Goal: Task Accomplishment & Management: Manage account settings

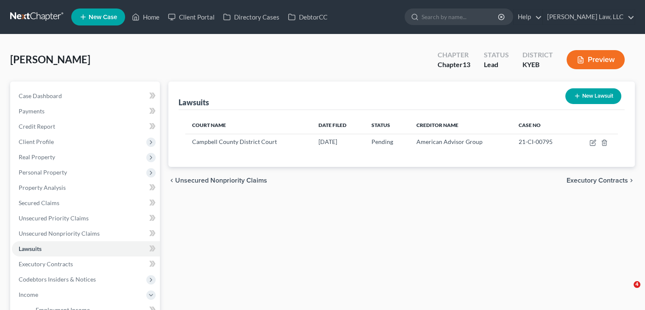
click at [440, 17] on input "search" at bounding box center [461, 17] width 78 height 16
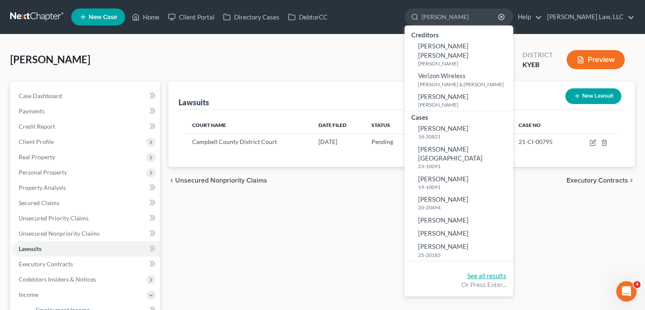
type input "[PERSON_NAME]"
click at [477, 272] on link "See all results" at bounding box center [487, 276] width 39 height 8
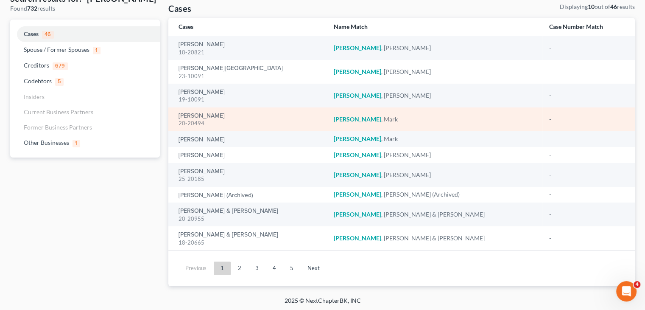
scroll to position [54, 0]
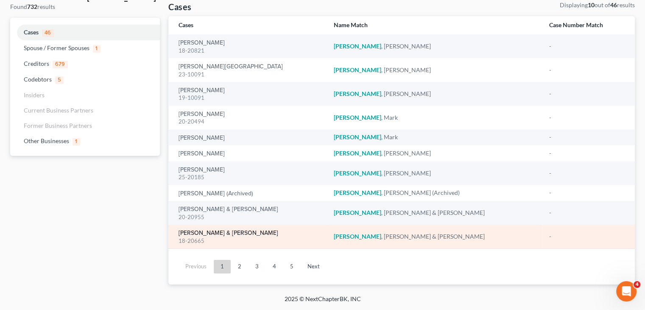
click at [212, 230] on link "[PERSON_NAME] & [PERSON_NAME]" at bounding box center [229, 233] width 100 height 6
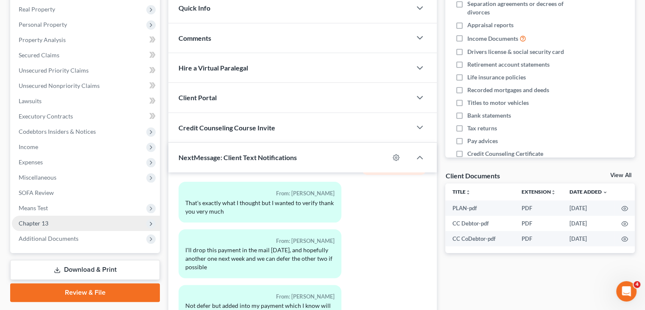
scroll to position [149, 0]
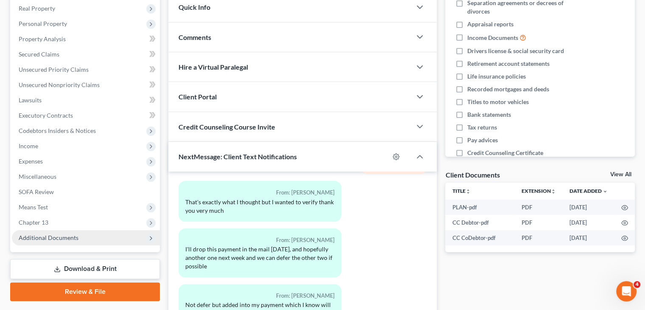
click at [88, 233] on span "Additional Documents" at bounding box center [86, 237] width 148 height 15
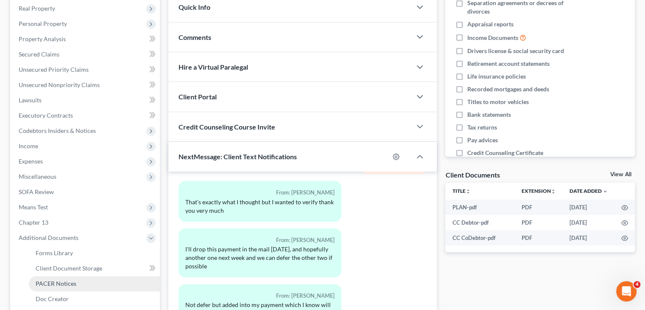
click at [64, 284] on span "PACER Notices" at bounding box center [56, 283] width 41 height 7
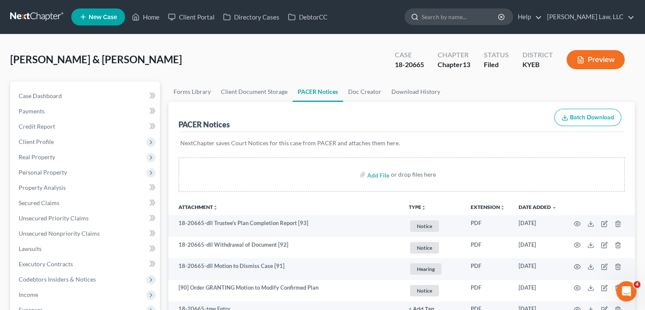
click at [452, 9] on input "search" at bounding box center [461, 17] width 78 height 16
click at [453, 16] on input "search" at bounding box center [461, 17] width 78 height 16
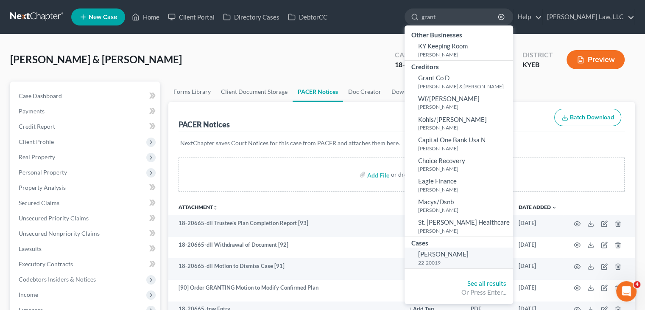
type input "grant"
click at [424, 251] on span "[PERSON_NAME]" at bounding box center [443, 254] width 51 height 8
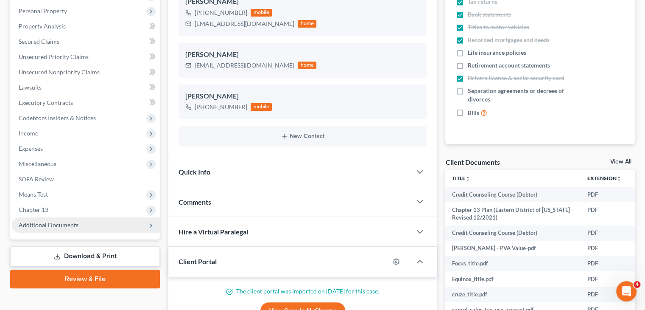
scroll to position [1196, 0]
click at [62, 222] on span "Additional Documents" at bounding box center [49, 224] width 60 height 7
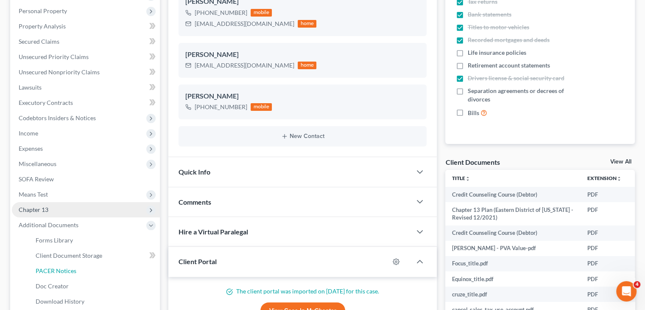
click at [53, 267] on span "PACER Notices" at bounding box center [56, 270] width 41 height 7
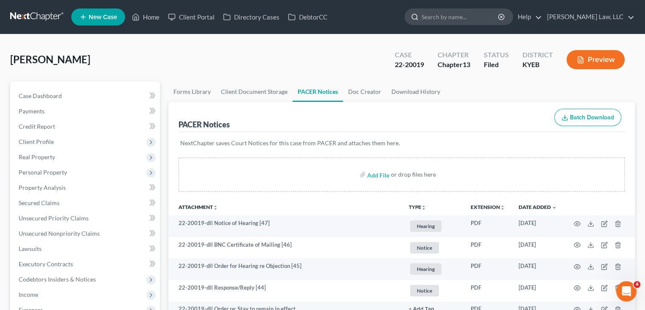
click at [431, 23] on input "search" at bounding box center [461, 17] width 78 height 16
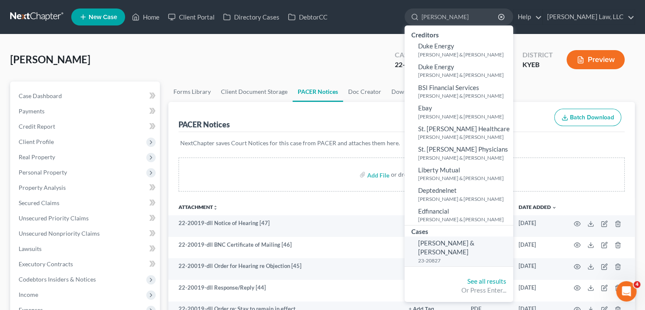
type input "dunn"
click at [456, 237] on link "Dunn, Constantine & Tara 23-20827" at bounding box center [459, 251] width 109 height 30
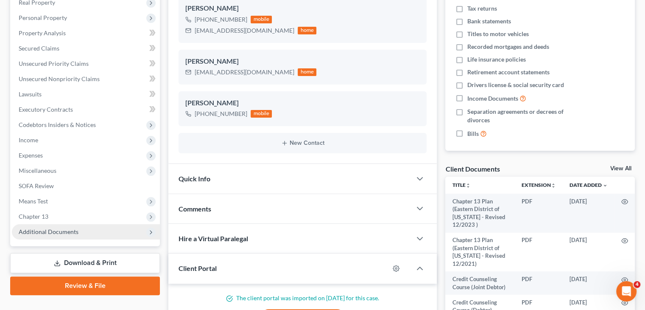
click at [65, 228] on span "Additional Documents" at bounding box center [49, 231] width 60 height 7
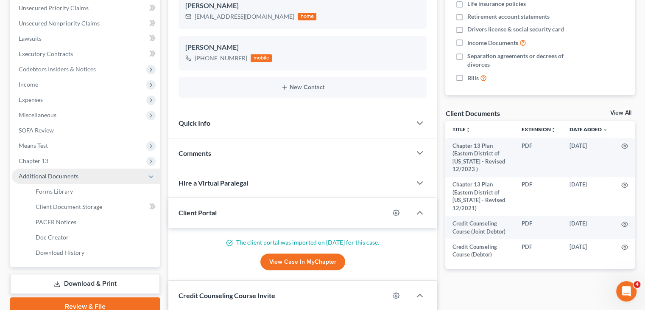
scroll to position [216, 0]
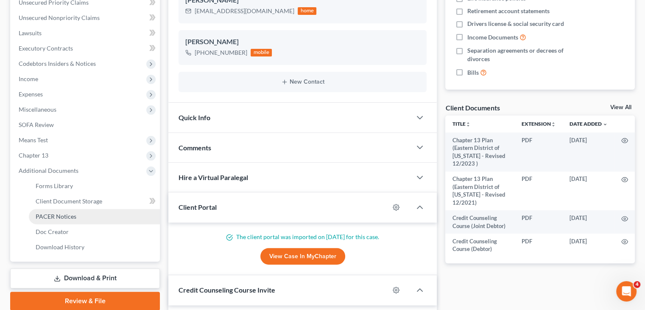
click at [68, 215] on span "PACER Notices" at bounding box center [56, 216] width 41 height 7
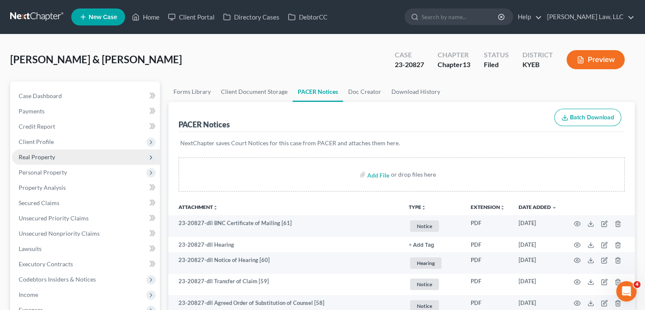
click at [59, 152] on span "Real Property" at bounding box center [86, 156] width 148 height 15
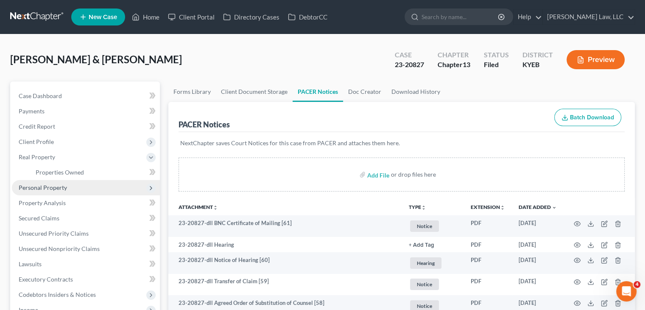
click at [79, 180] on span "Personal Property" at bounding box center [86, 187] width 148 height 15
click at [65, 188] on span "Vehicles Owned" at bounding box center [57, 187] width 42 height 7
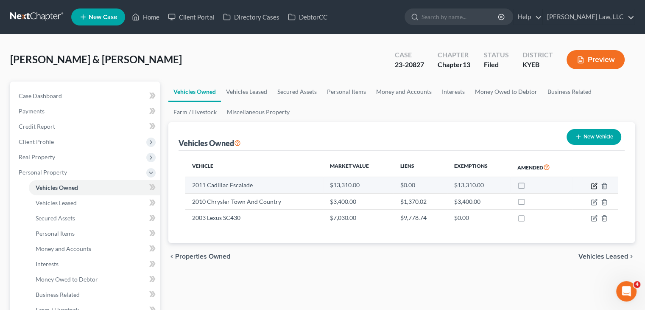
click at [598, 188] on icon "button" at bounding box center [594, 185] width 7 height 7
select select "0"
select select "15"
select select "3"
select select "0"
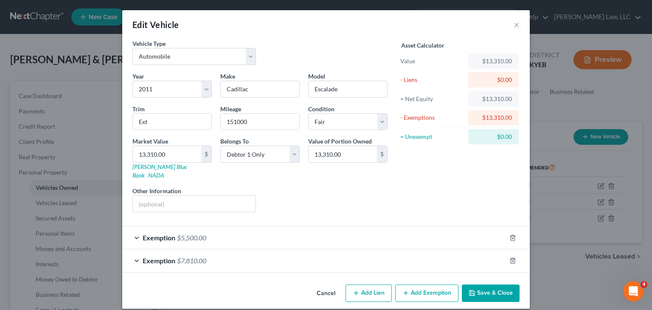
click at [425, 281] on div "Cancel Add Lien Add Lease Add Exemption Save & Close" at bounding box center [325, 295] width 407 height 28
click at [425, 284] on button "Add Exemption" at bounding box center [426, 293] width 63 height 18
select select "2"
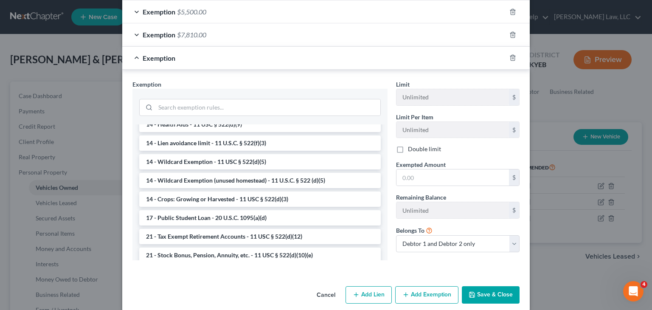
scroll to position [158, 0]
click at [218, 153] on li "14 - Wildcard Exemption - 11 USC § 522(d)(5)" at bounding box center [259, 160] width 241 height 15
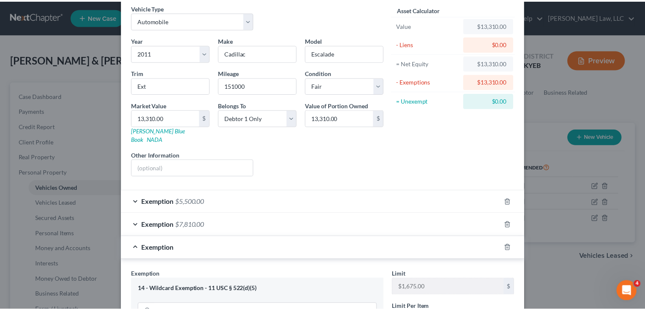
scroll to position [0, 0]
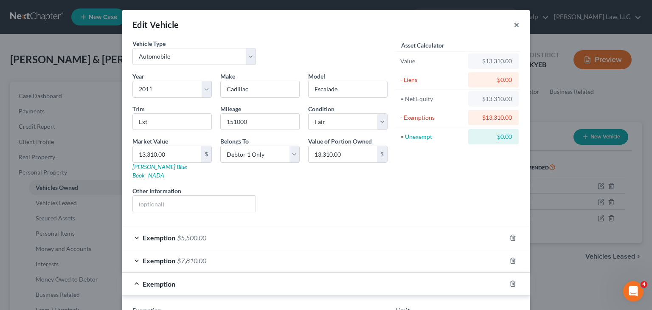
click at [514, 26] on button "×" at bounding box center [517, 25] width 6 height 10
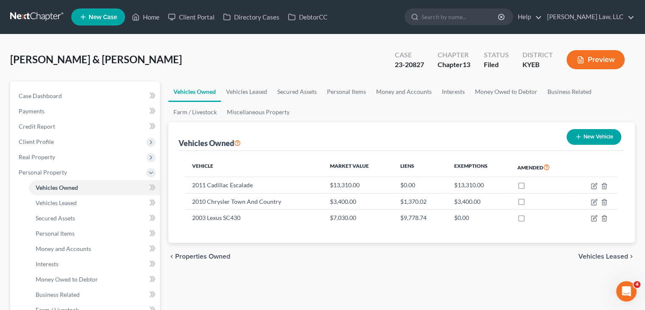
click at [28, 13] on link at bounding box center [37, 16] width 54 height 15
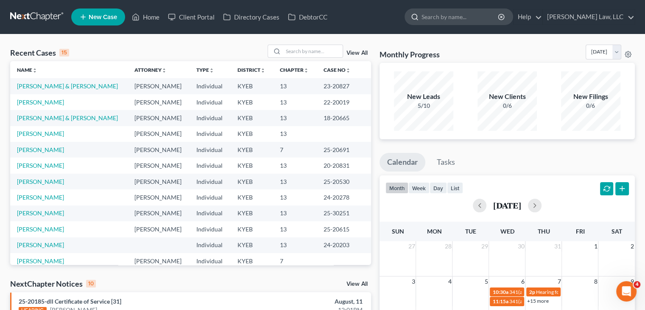
click at [435, 21] on input "search" at bounding box center [461, 17] width 78 height 16
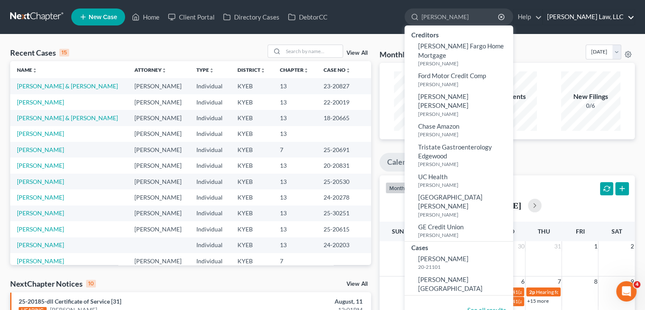
type input "[PERSON_NAME]"
click at [455, 275] on span "[PERSON_NAME][GEOGRAPHIC_DATA]" at bounding box center [450, 283] width 65 height 17
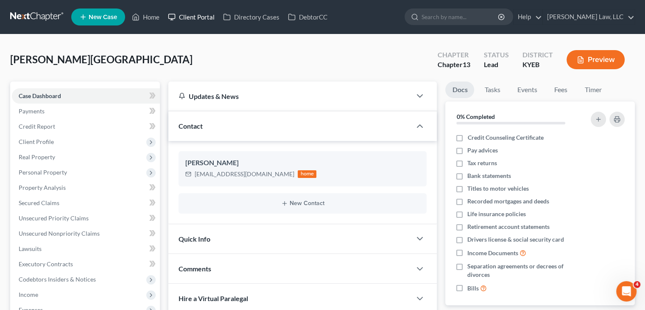
click at [187, 16] on link "Client Portal" at bounding box center [191, 16] width 55 height 15
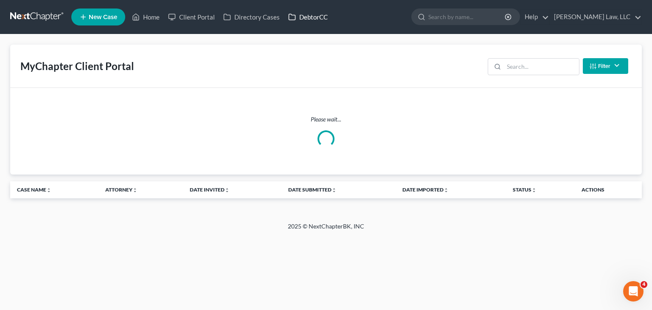
click at [310, 16] on link "DebtorCC" at bounding box center [308, 16] width 48 height 15
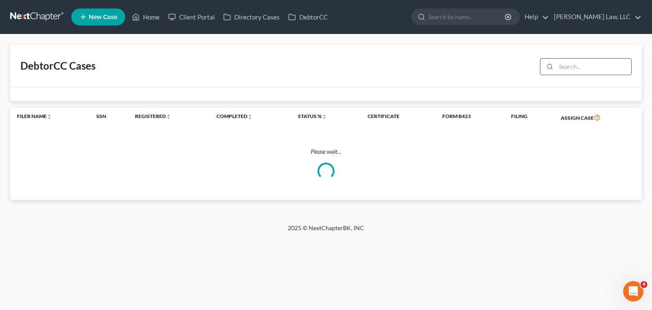
click at [556, 62] on div at bounding box center [548, 67] width 16 height 16
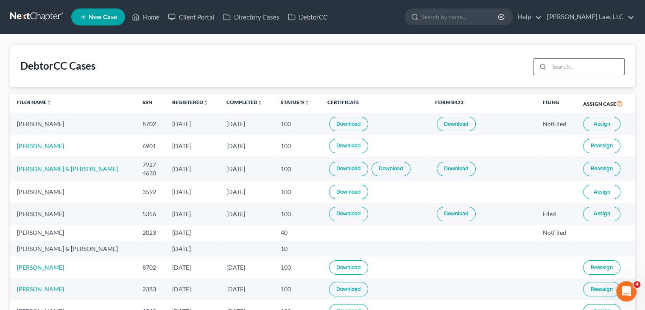
click at [561, 66] on input "search" at bounding box center [587, 67] width 75 height 16
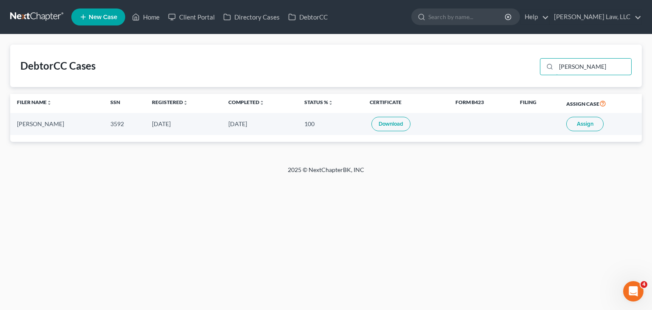
type input "[PERSON_NAME]"
click at [583, 128] on button "Assign" at bounding box center [584, 124] width 37 height 14
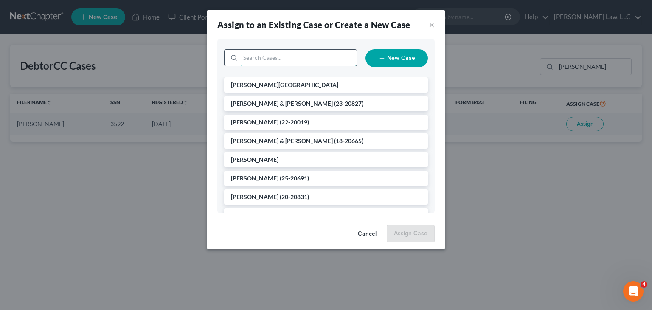
click at [291, 56] on input "search" at bounding box center [298, 58] width 116 height 16
type input "[PERSON_NAME]"
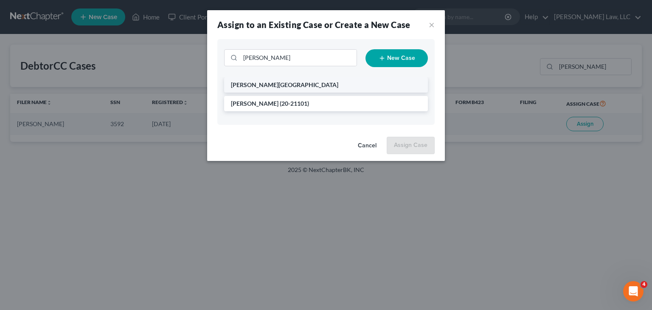
click at [290, 84] on li "[PERSON_NAME][GEOGRAPHIC_DATA]" at bounding box center [326, 84] width 204 height 15
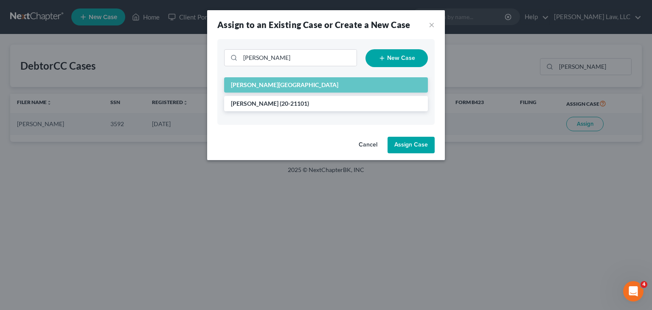
click at [406, 144] on button "Assign Case" at bounding box center [410, 145] width 47 height 17
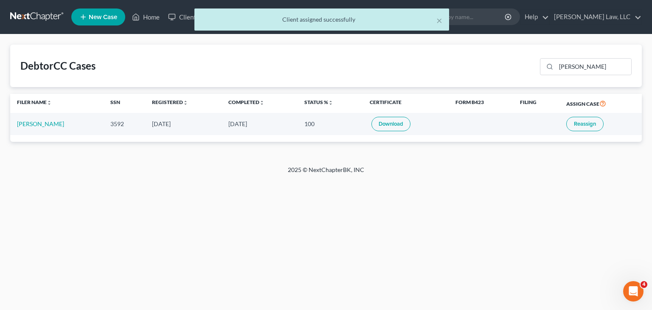
click at [448, 67] on div "DebtorCC Cases [PERSON_NAME]" at bounding box center [325, 66] width 631 height 42
click at [443, 21] on div "× Client assigned successfully" at bounding box center [321, 19] width 255 height 22
click at [439, 22] on button "×" at bounding box center [439, 20] width 6 height 10
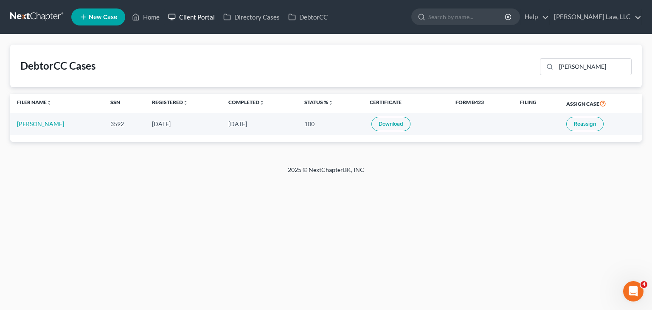
click at [204, 20] on link "Client Portal" at bounding box center [191, 16] width 55 height 15
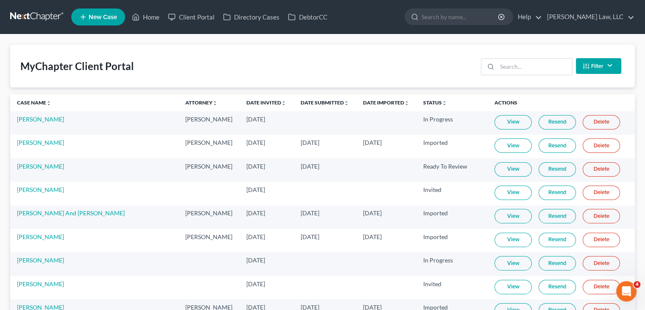
click at [241, 54] on div "MyChapter Client Portal Filter Status Filter... Invited In Progress Ready To Re…" at bounding box center [322, 66] width 625 height 43
click at [450, 17] on input "search" at bounding box center [461, 17] width 78 height 16
type input ","
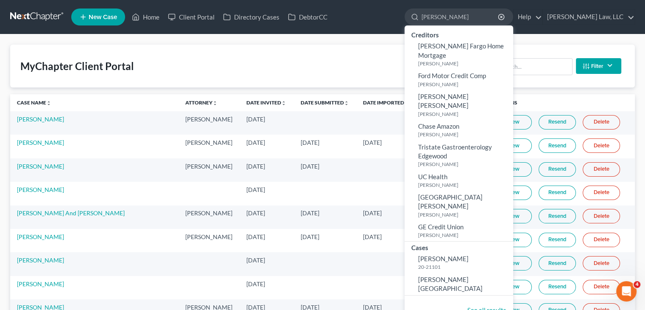
type input "[PERSON_NAME]"
click at [314, 62] on div "MyChapter Client Portal Filter Status Filter... Invited In Progress Ready To Re…" at bounding box center [322, 66] width 625 height 43
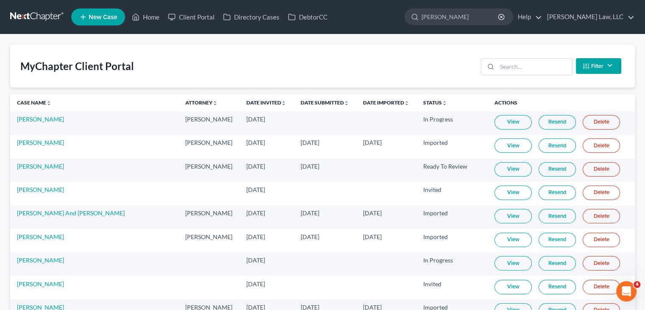
click at [527, 57] on div "Filter Status Filter... Invited In Progress Ready To Review Reviewed Imported S…" at bounding box center [551, 66] width 147 height 22
click at [521, 70] on input "search" at bounding box center [534, 67] width 75 height 16
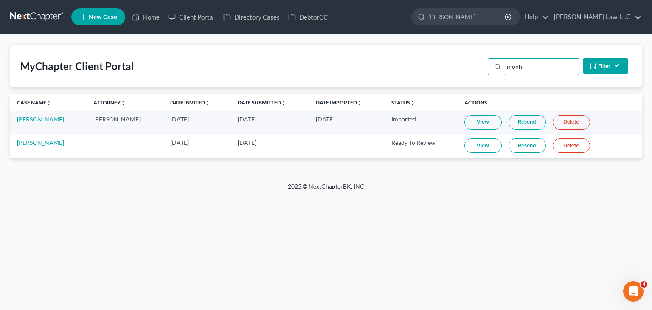
type input "monh"
click at [487, 146] on link "View" at bounding box center [482, 145] width 37 height 14
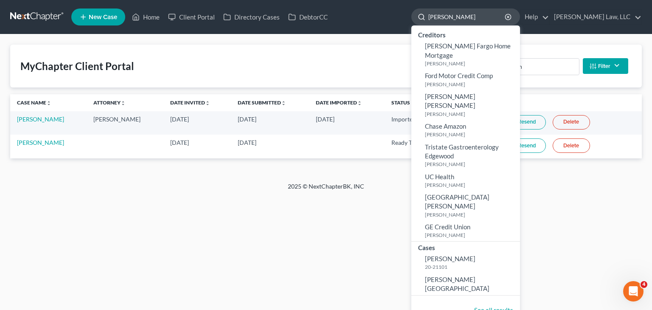
click at [467, 17] on input "[PERSON_NAME]" at bounding box center [467, 17] width 78 height 16
